Goal: Information Seeking & Learning: Find specific fact

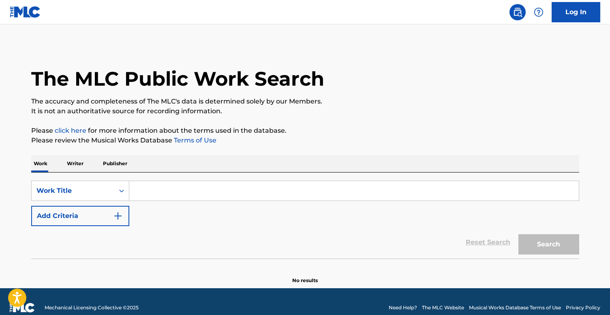
click at [175, 193] on input "Search Form" at bounding box center [353, 190] width 449 height 19
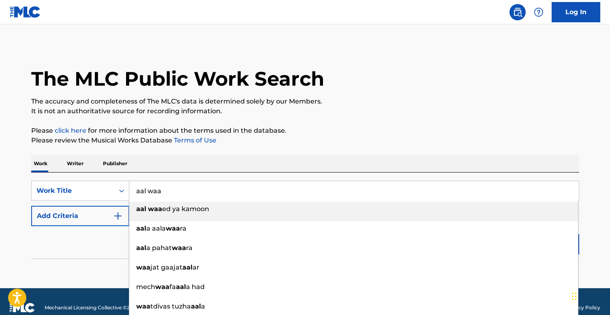
type input "aal waa"
click at [168, 211] on span "ed ya kamoon" at bounding box center [185, 209] width 47 height 8
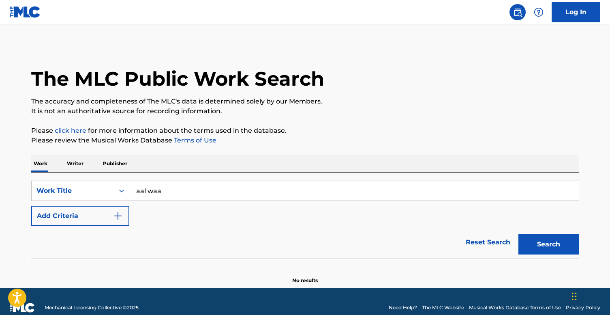
click at [533, 242] on button "Search" at bounding box center [548, 244] width 61 height 20
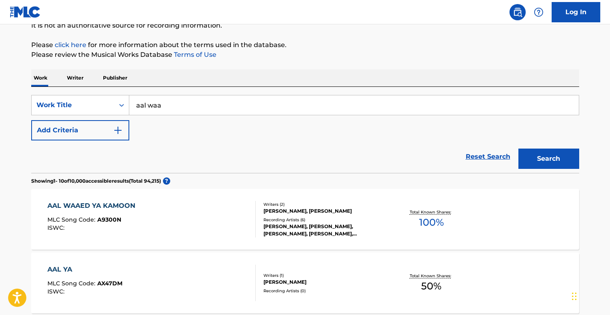
scroll to position [96, 0]
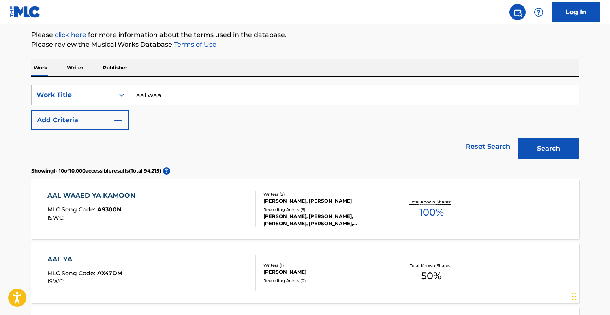
click at [273, 204] on div "Writers ( 2 ) HICHAM BOULOS, AHMAD MADI EL Recording Artists ( 6 ) AHMAD EL SHE…" at bounding box center [321, 209] width 130 height 36
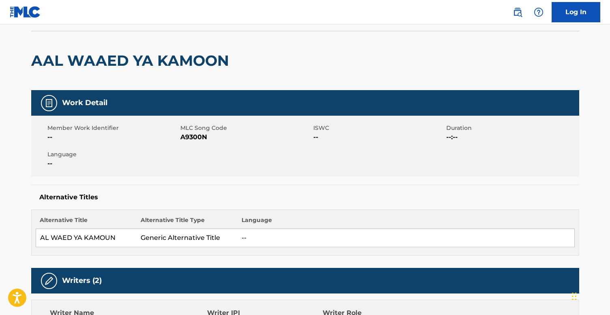
scroll to position [58, 0]
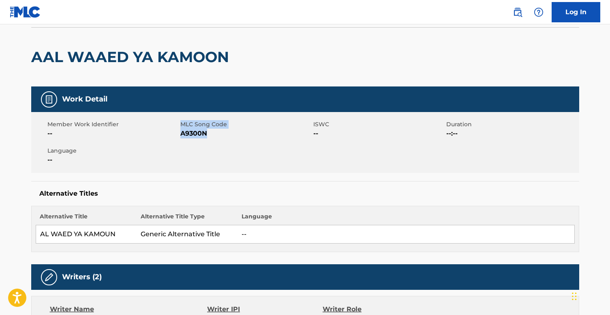
drag, startPoint x: 211, startPoint y: 133, endPoint x: 175, endPoint y: 133, distance: 35.7
click at [175, 133] on div "Member Work Identifier -- MLC Song Code A9300N ISWC -- Duration --:-- Language …" at bounding box center [305, 142] width 548 height 61
click at [190, 135] on span "A9300N" at bounding box center [245, 133] width 131 height 10
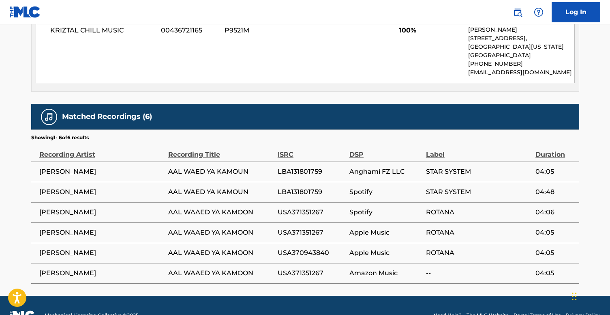
scroll to position [464, 0]
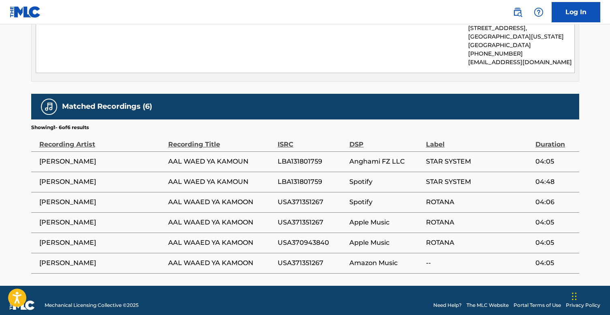
drag, startPoint x: 103, startPoint y: 158, endPoint x: 38, endPoint y: 156, distance: 65.7
click at [38, 156] on td "AHMAD EL SHERIF" at bounding box center [99, 161] width 137 height 20
copy span "AHMAD EL SHERIF"
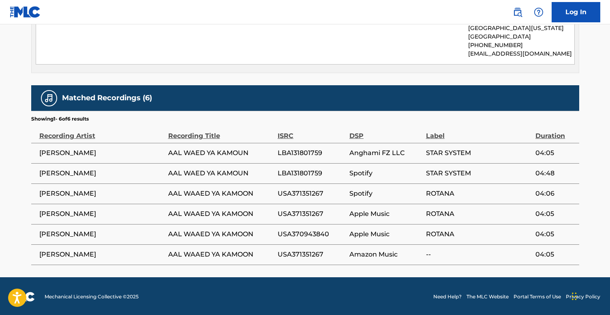
scroll to position [0, 0]
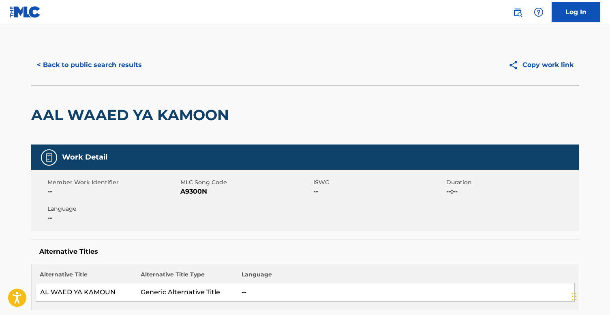
click at [99, 70] on button "< Back to public search results" at bounding box center [89, 65] width 116 height 20
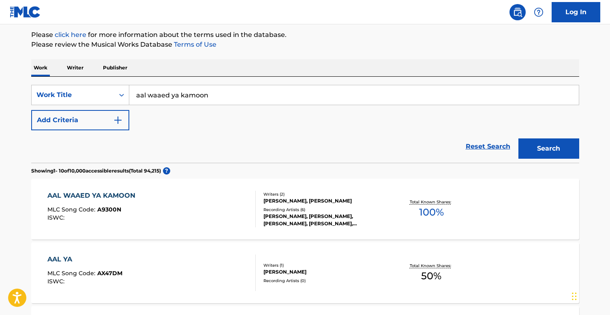
click at [188, 92] on input "aal waaed ya kamoon" at bounding box center [353, 94] width 449 height 19
click at [526, 143] on button "Search" at bounding box center [548, 148] width 61 height 20
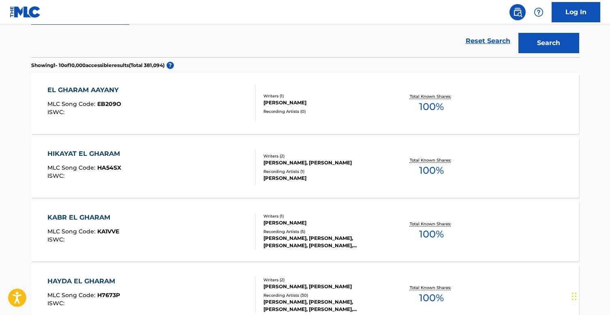
scroll to position [0, 0]
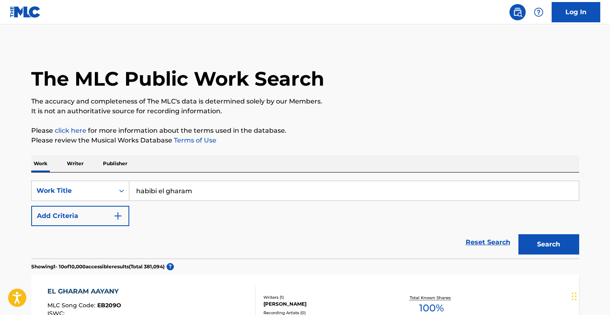
click at [223, 181] on input "habibi el gharam" at bounding box center [353, 190] width 449 height 19
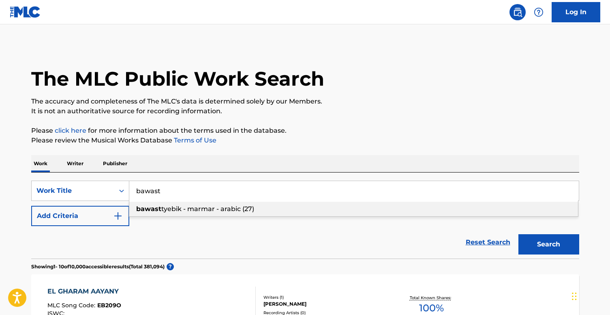
click at [288, 202] on div "bawast tyebik - marmar - arabic (27)" at bounding box center [353, 208] width 449 height 15
type input "bawast tyebik - marmar - arabic (27)"
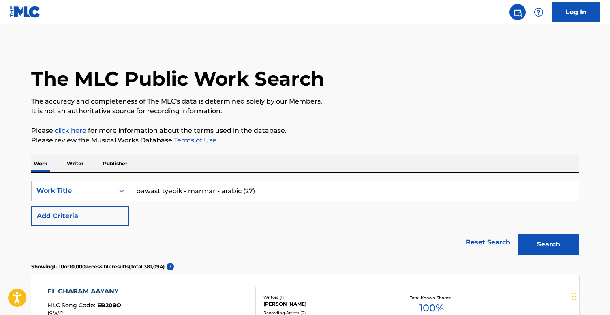
click at [558, 240] on button "Search" at bounding box center [548, 244] width 61 height 20
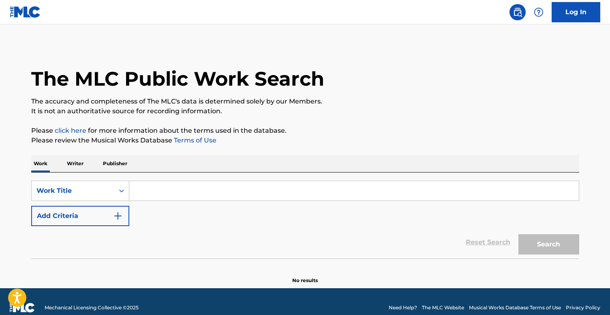
click at [183, 192] on input "Search Form" at bounding box center [353, 190] width 449 height 19
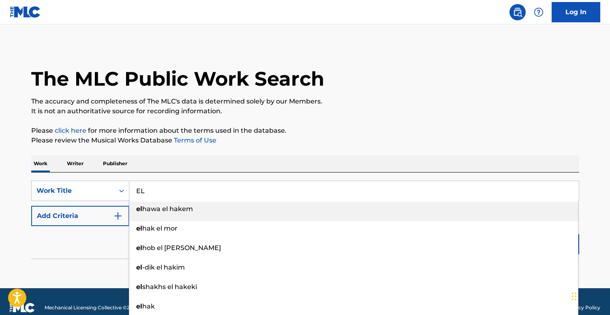
type input "E"
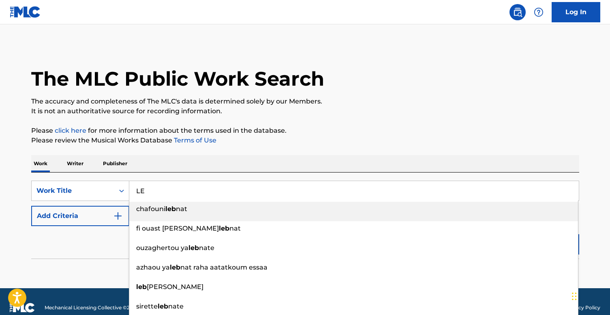
type input "L"
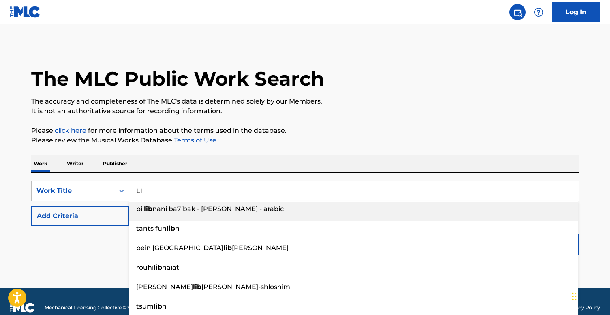
type input "L"
